Goal: Navigation & Orientation: Find specific page/section

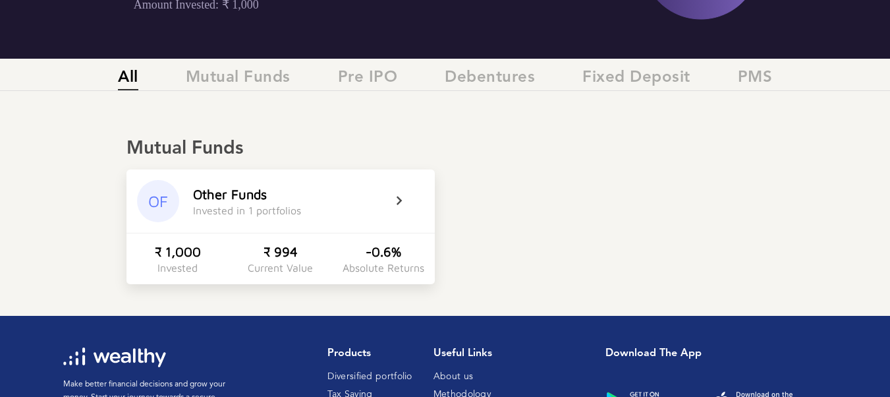
scroll to position [198, 0]
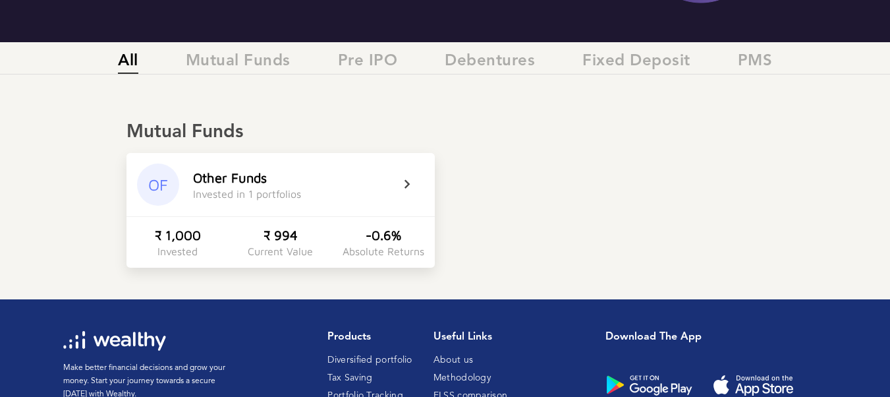
click at [412, 182] on icon at bounding box center [415, 185] width 33 height 16
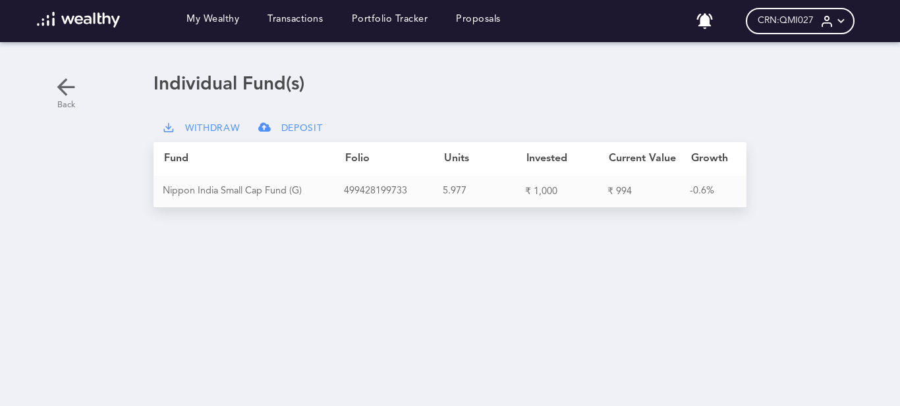
click at [66, 90] on icon at bounding box center [66, 87] width 26 height 26
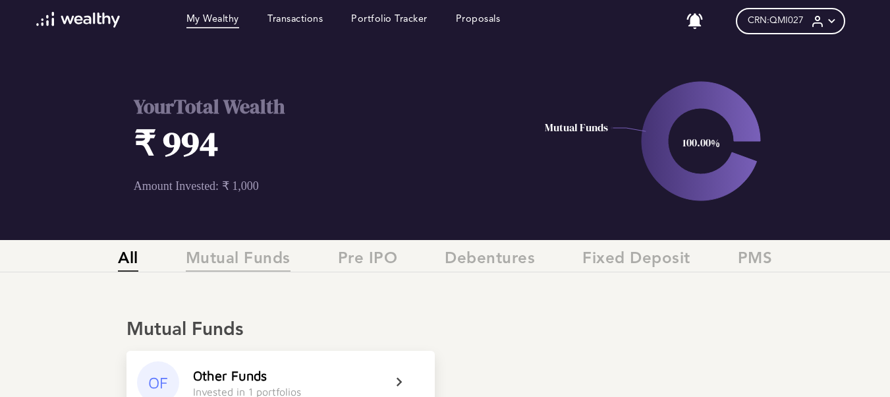
click at [283, 256] on span "Mutual Funds" at bounding box center [238, 261] width 105 height 22
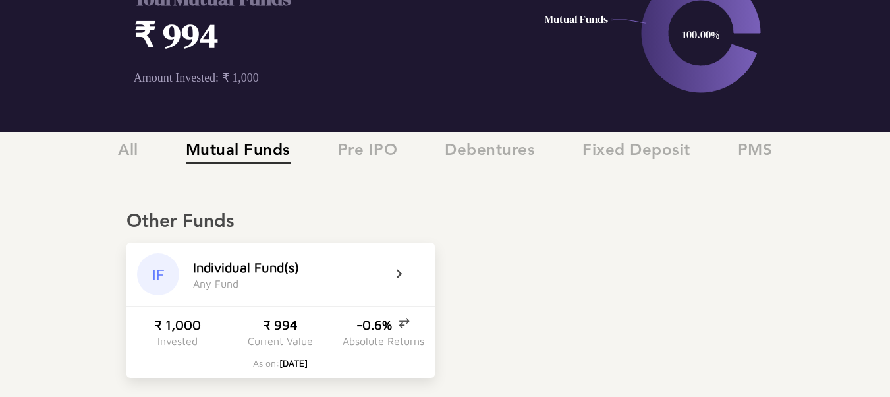
scroll to position [66, 0]
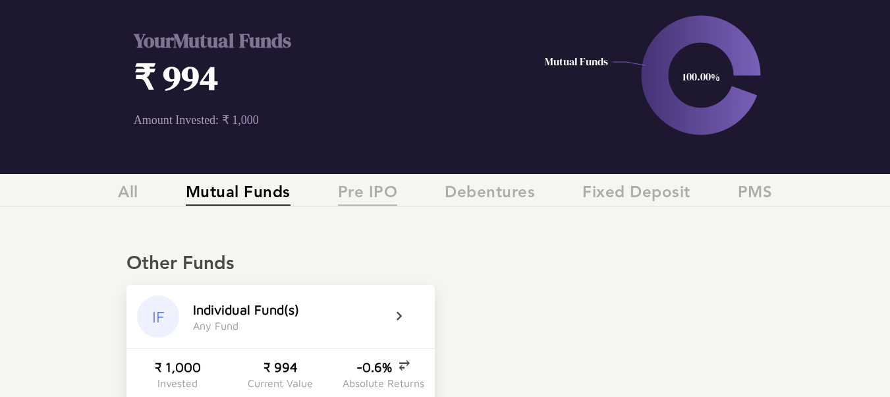
click at [378, 189] on span "Pre IPO" at bounding box center [368, 195] width 60 height 22
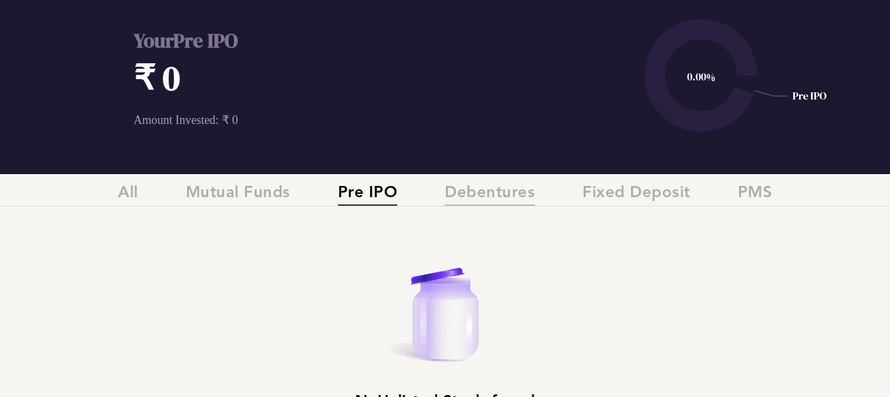
click at [482, 189] on span "Debentures" at bounding box center [490, 195] width 90 height 22
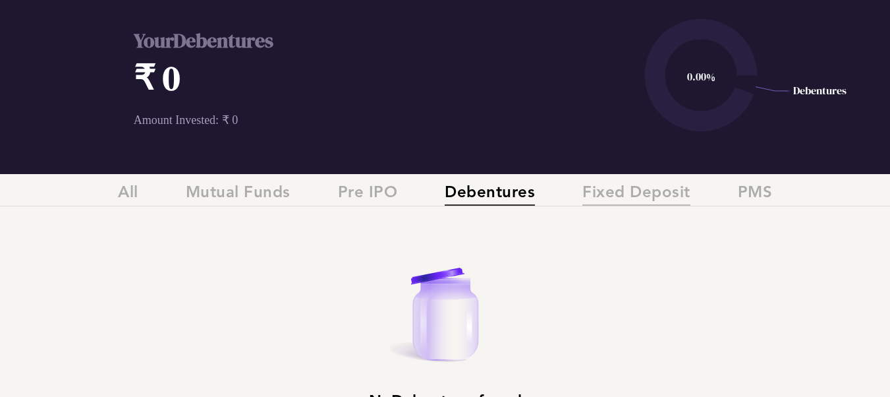
click at [635, 197] on span "Fixed Deposit" at bounding box center [636, 195] width 108 height 22
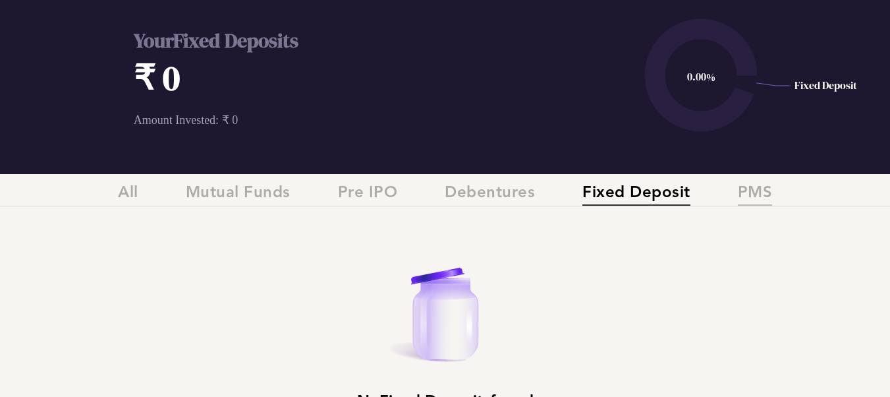
click at [763, 201] on span "PMS" at bounding box center [755, 195] width 35 height 22
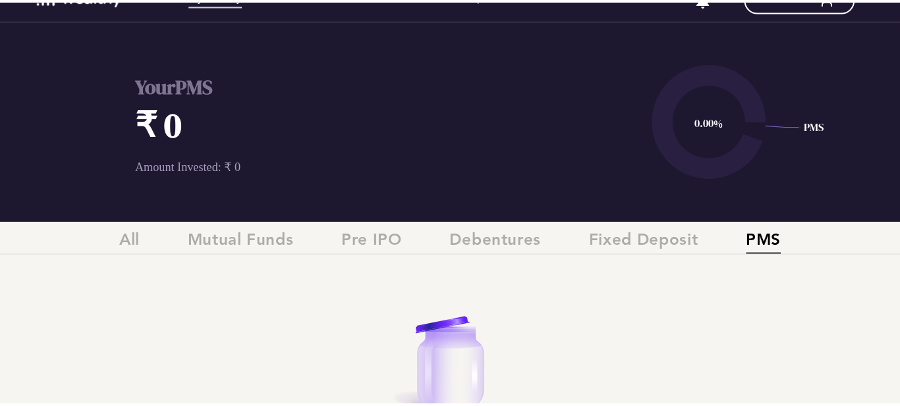
scroll to position [0, 0]
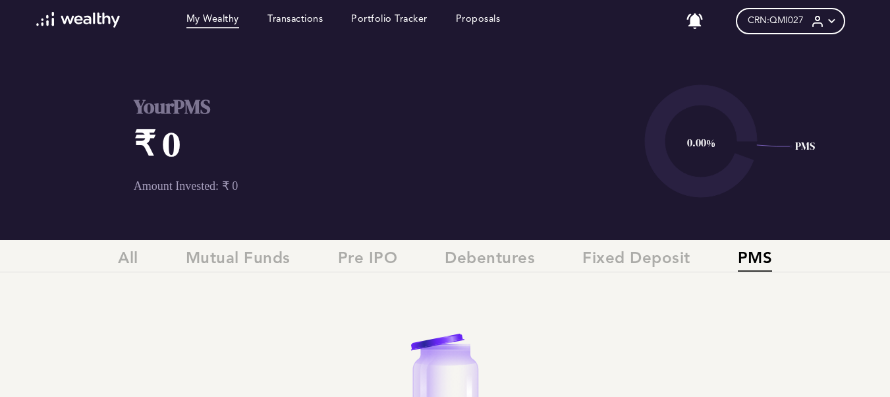
click at [833, 30] on div "CRN: QMI027" at bounding box center [790, 21] width 109 height 26
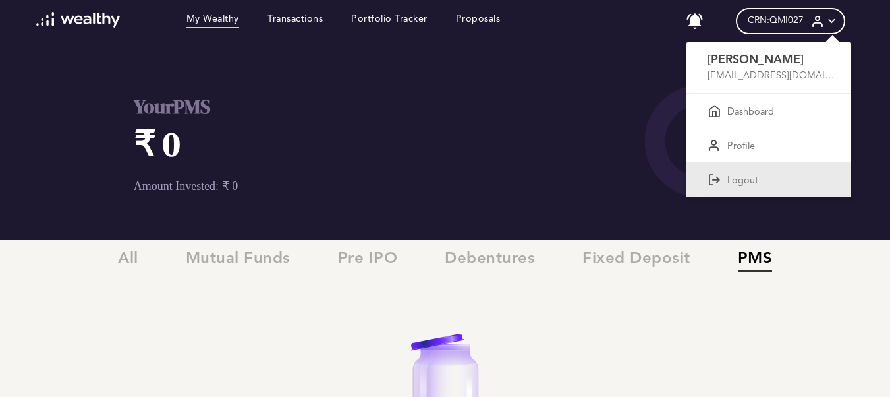
click at [769, 180] on div "Logout" at bounding box center [768, 179] width 165 height 34
